Goal: Navigation & Orientation: Find specific page/section

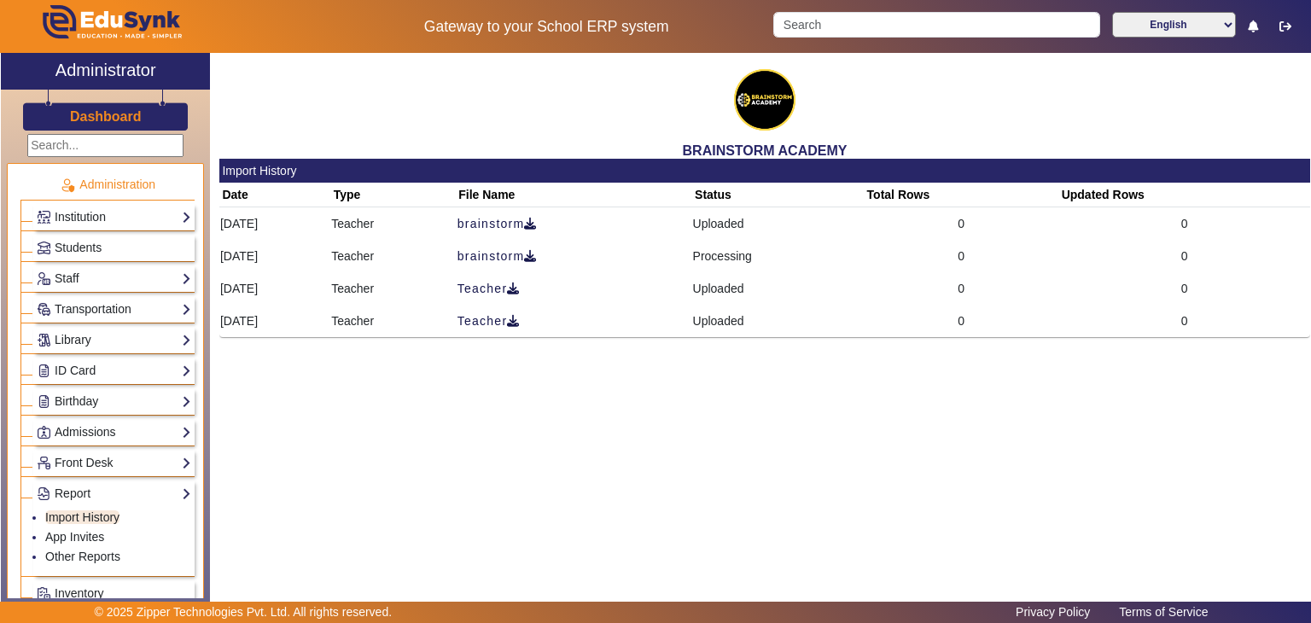
scroll to position [319, 0]
click at [120, 208] on link "Institution" at bounding box center [114, 217] width 155 height 20
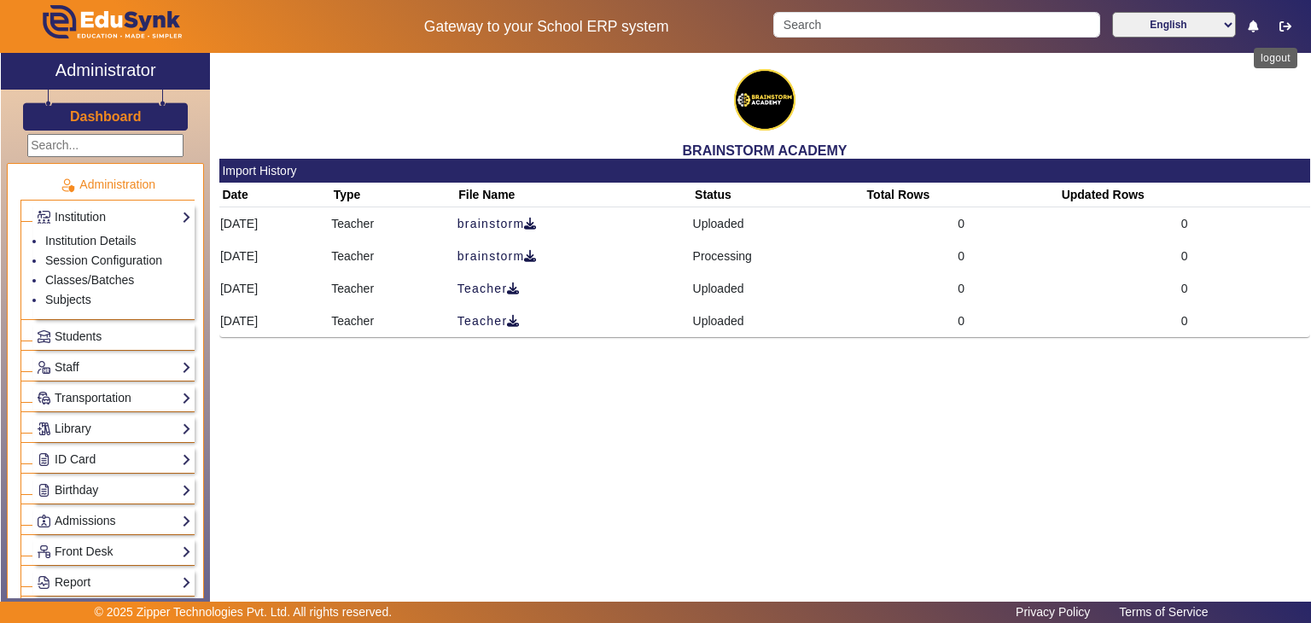
click at [1289, 19] on button "button" at bounding box center [1286, 26] width 32 height 29
click at [1279, 29] on button "button" at bounding box center [1286, 26] width 32 height 29
click at [131, 26] on img at bounding box center [110, 26] width 201 height 53
click at [125, 116] on h3 "Dashboard" at bounding box center [106, 116] width 72 height 16
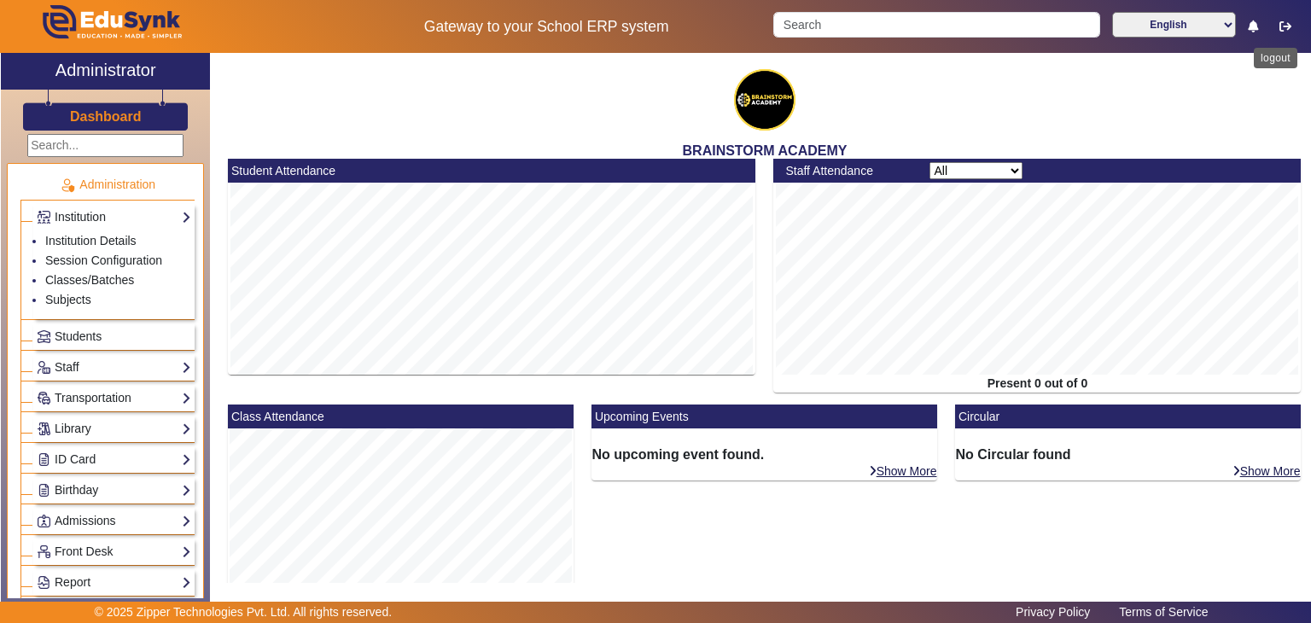
click at [1280, 33] on button "button" at bounding box center [1286, 26] width 32 height 29
click at [1284, 26] on icon "button" at bounding box center [1286, 26] width 12 height 12
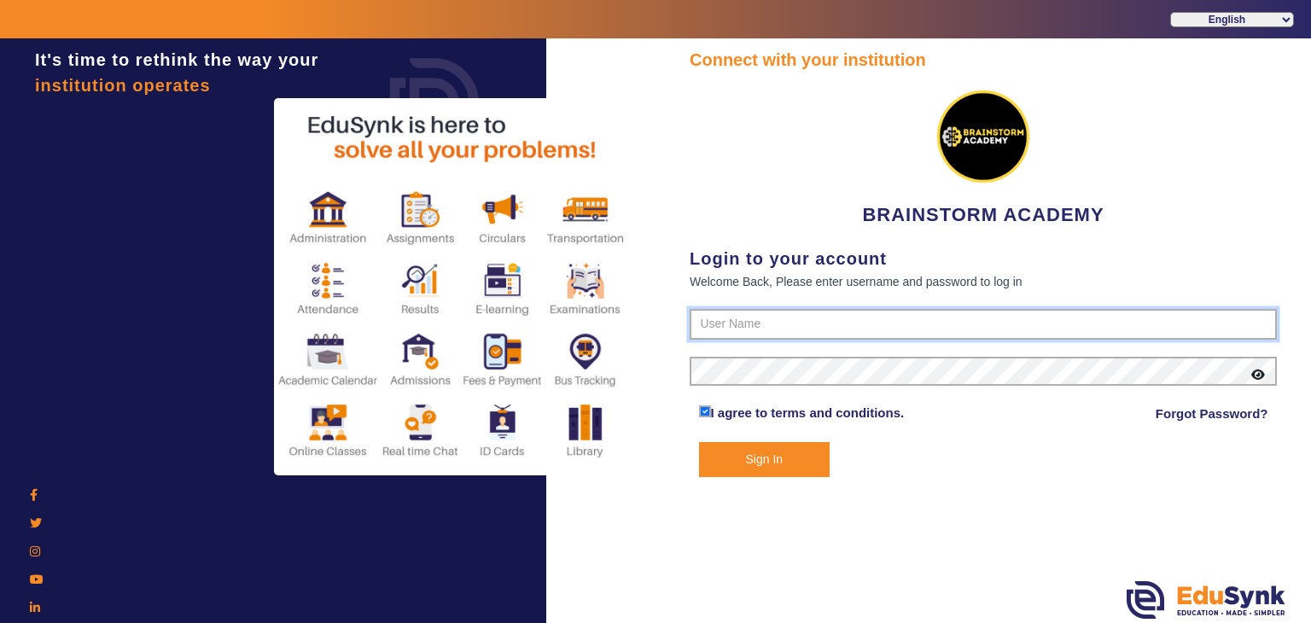
click at [874, 334] on input "text" at bounding box center [983, 324] width 587 height 31
